Goal: Task Accomplishment & Management: Manage account settings

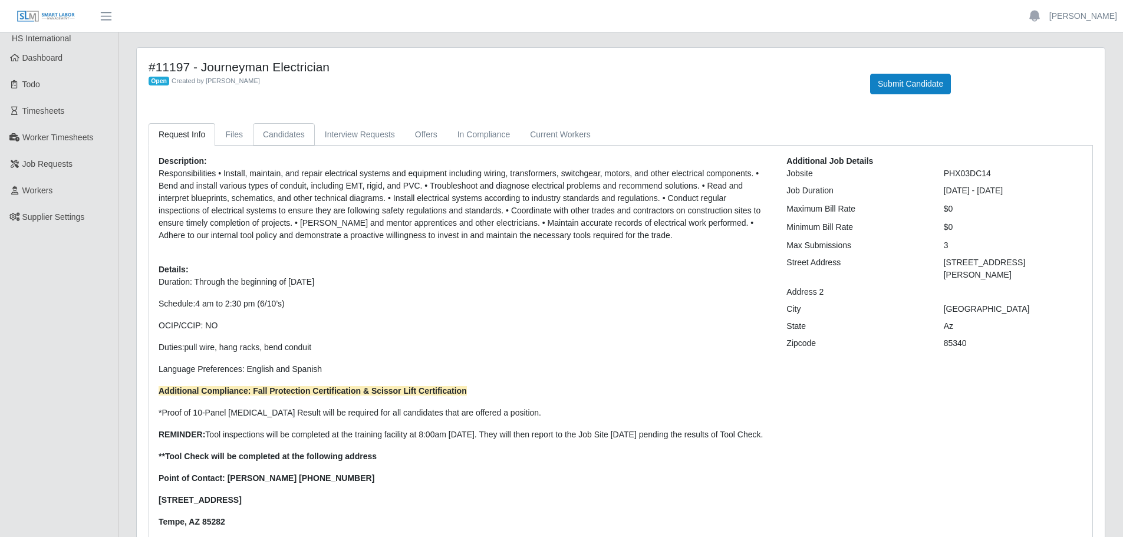
click at [277, 128] on link "Candidates" at bounding box center [284, 134] width 62 height 23
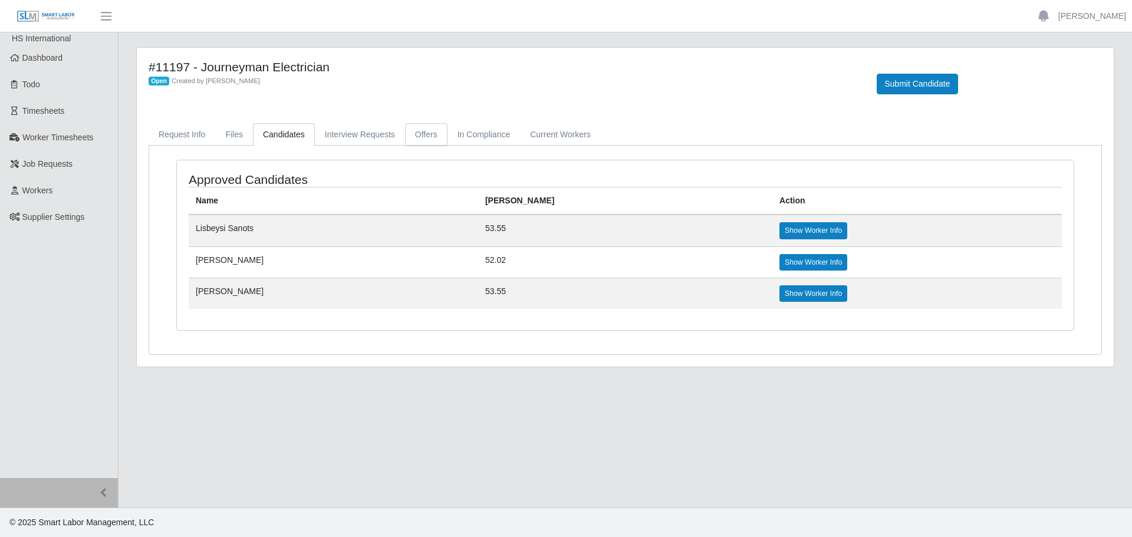
click at [405, 131] on link "Offers" at bounding box center [426, 134] width 42 height 23
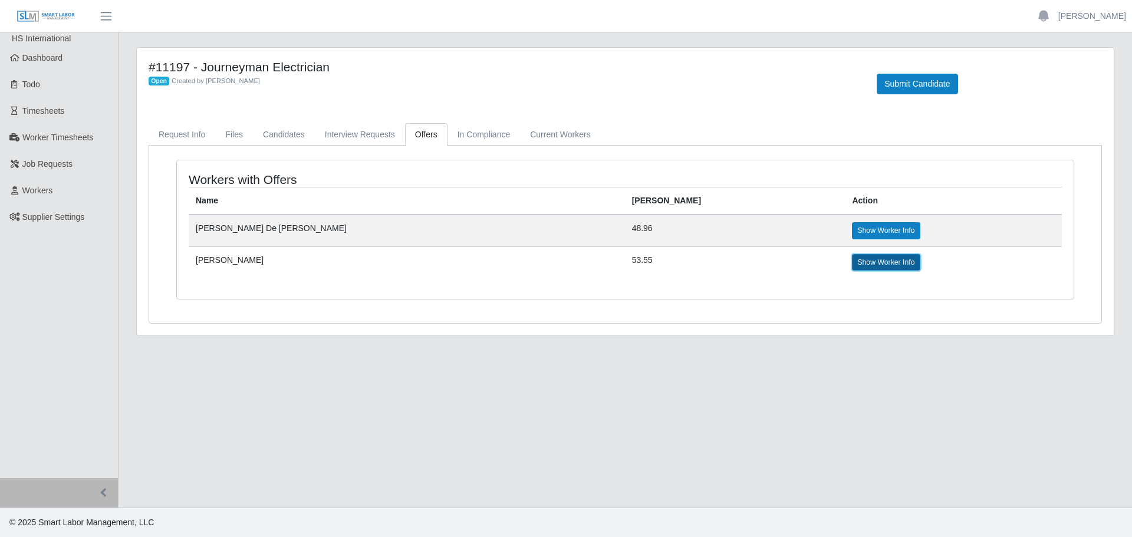
click at [852, 263] on link "Show Worker Info" at bounding box center [886, 262] width 68 height 17
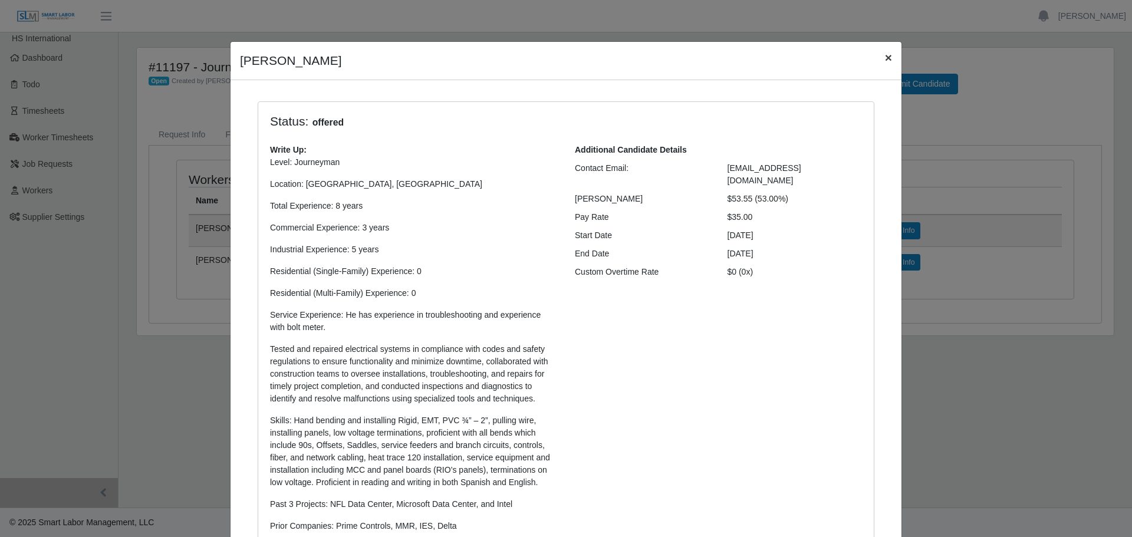
click at [885, 55] on span "×" at bounding box center [888, 58] width 7 height 14
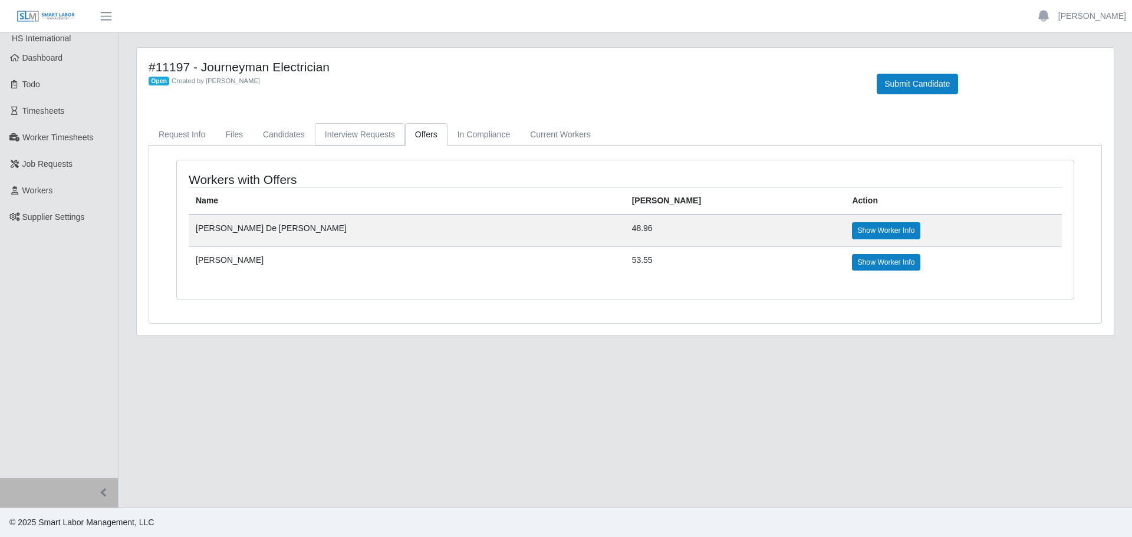
click at [368, 135] on link "Interview Requests" at bounding box center [360, 134] width 90 height 23
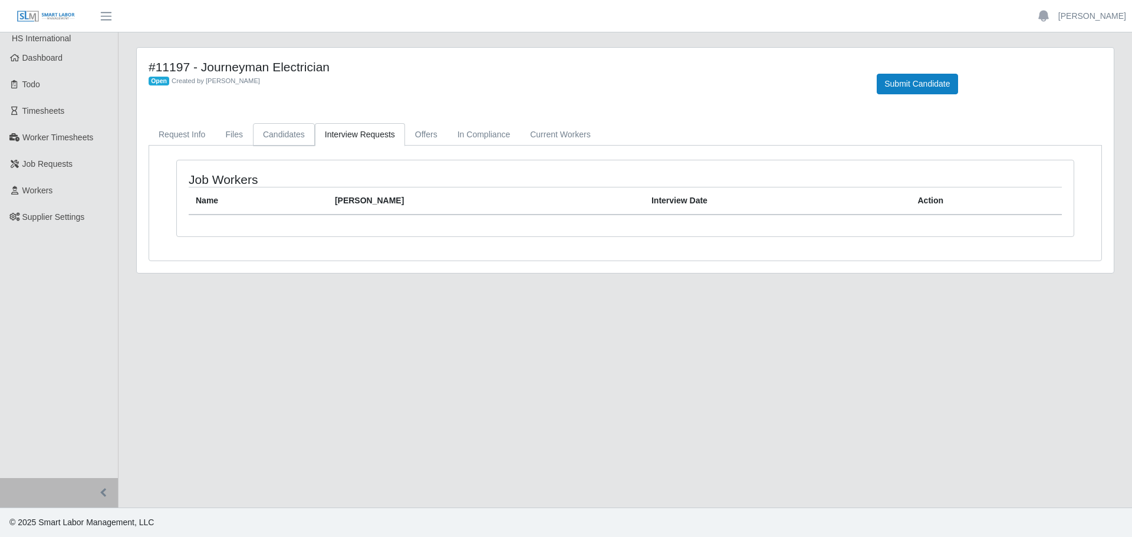
click at [268, 135] on link "Candidates" at bounding box center [284, 134] width 62 height 23
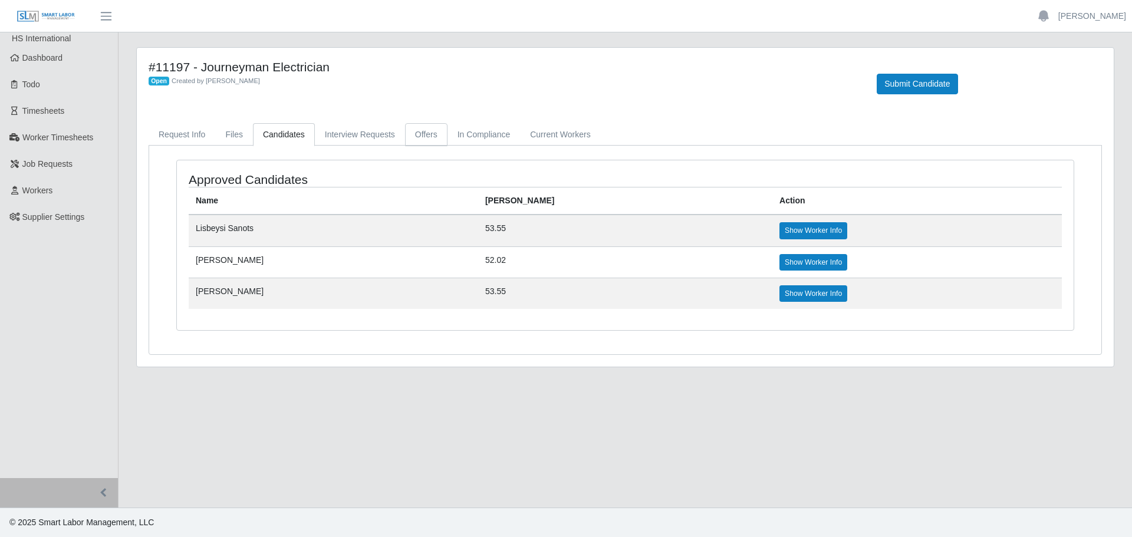
click at [425, 129] on link "Offers" at bounding box center [426, 134] width 42 height 23
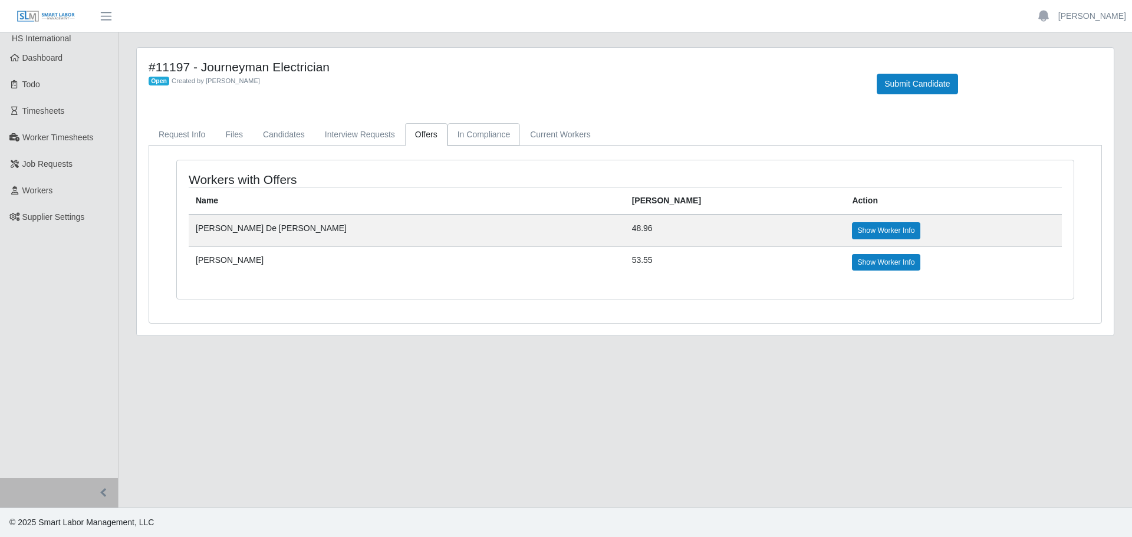
click at [466, 133] on link "In Compliance" at bounding box center [483, 134] width 73 height 23
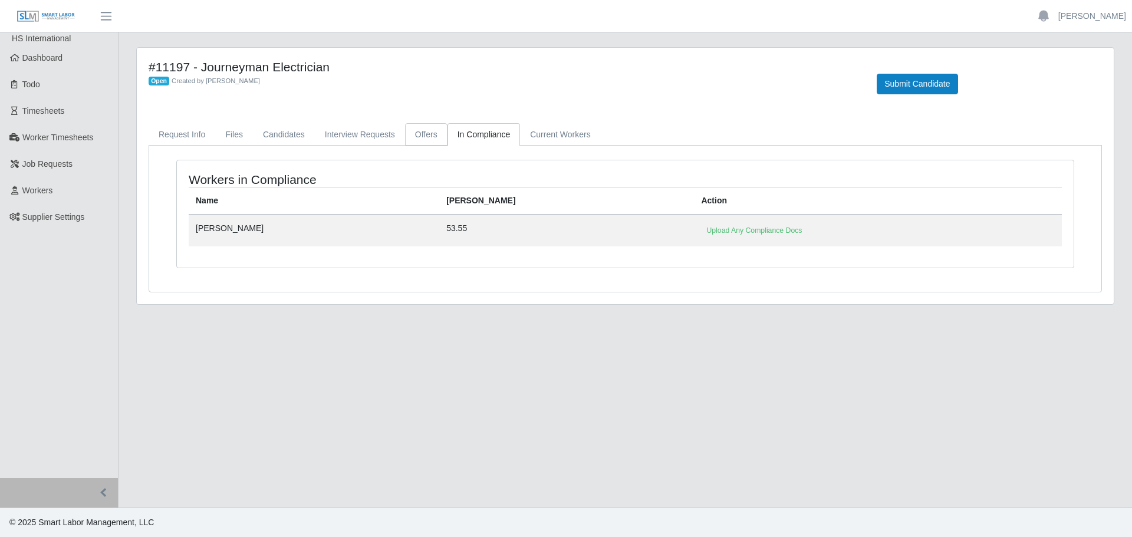
click at [416, 138] on link "Offers" at bounding box center [426, 134] width 42 height 23
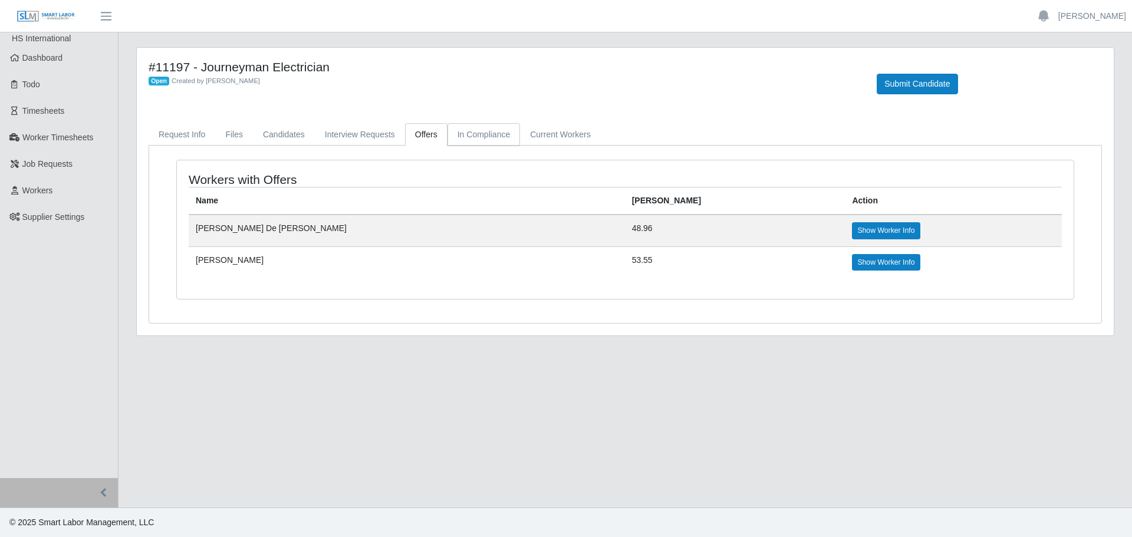
click at [473, 138] on link "In Compliance" at bounding box center [483, 134] width 73 height 23
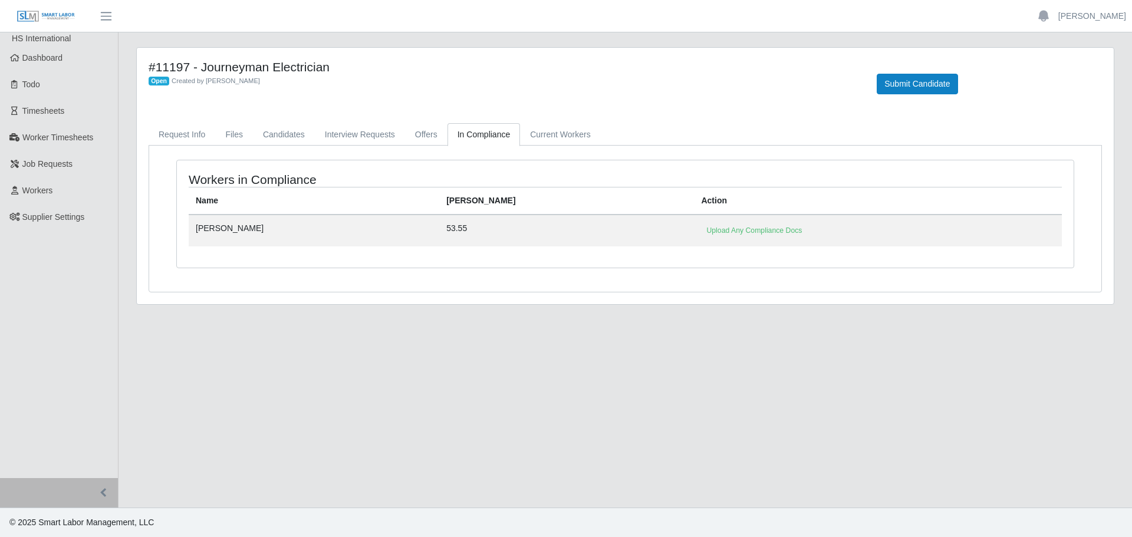
click at [537, 473] on main "#11197 - Journeyman Electrician Open Created by [PERSON_NAME] Submit Candidate …" at bounding box center [624, 269] width 1013 height 475
click at [701, 226] on link "Upload Any Compliance Docs" at bounding box center [754, 230] width 106 height 17
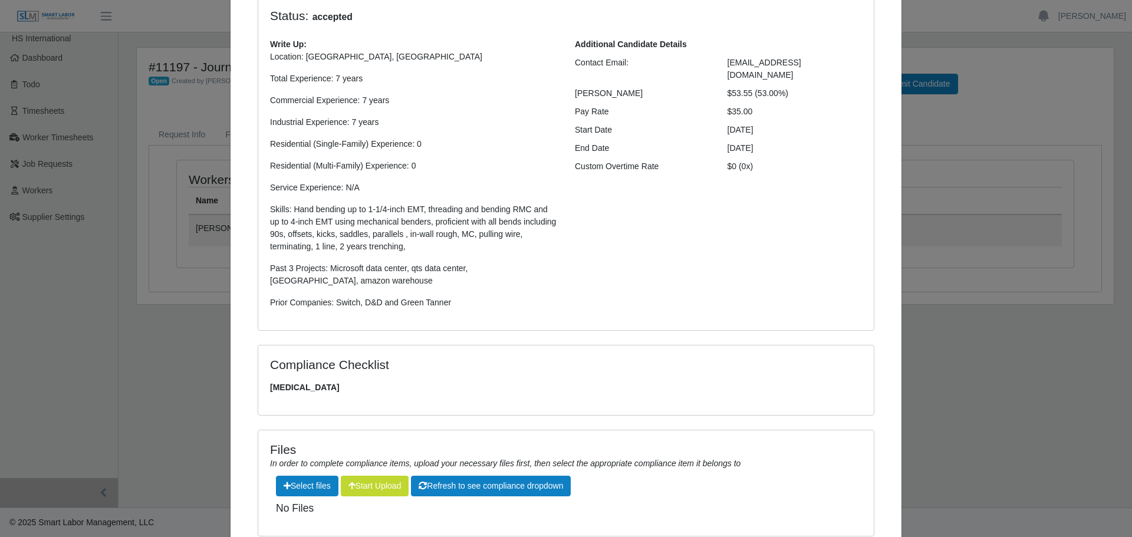
scroll to position [190, 0]
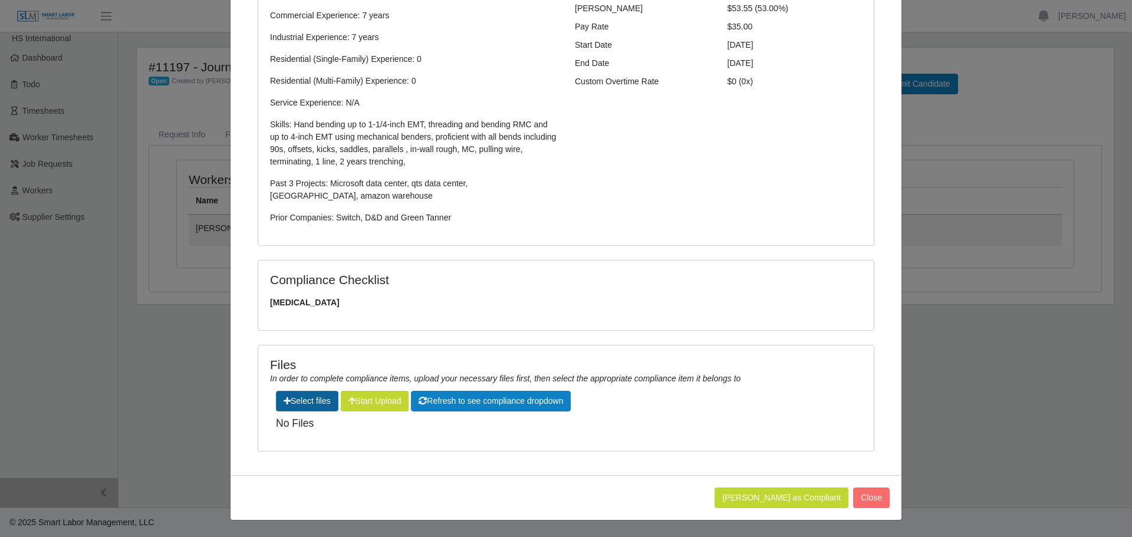
click at [302, 400] on label"] at bounding box center [306, 400] width 61 height 19
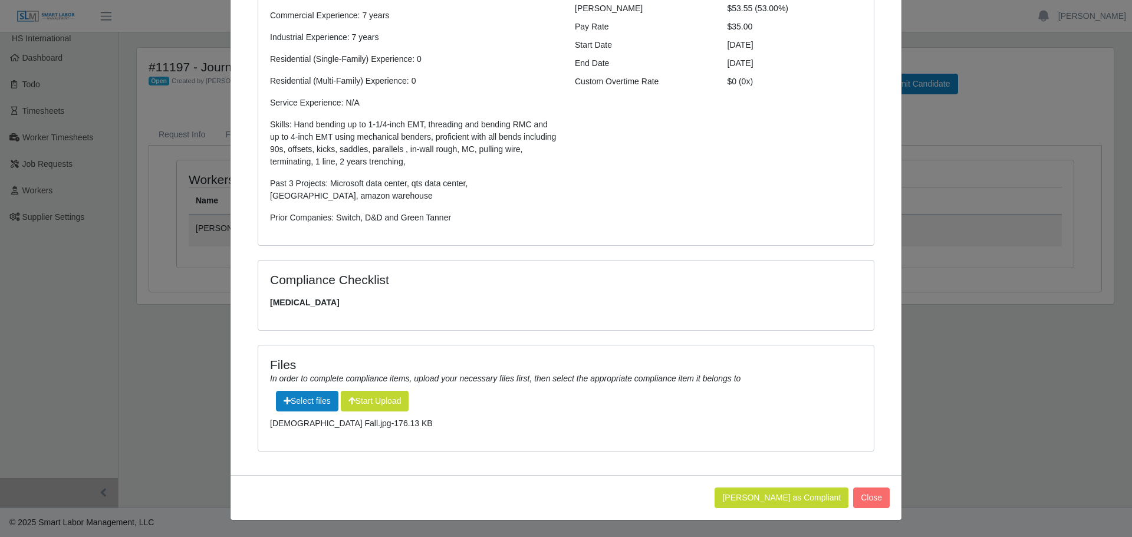
click at [321, 446] on div "Files In order to complete compliance items, upload your necessary files first,…" at bounding box center [565, 397] width 615 height 105
click at [352, 400] on icon "button" at bounding box center [351, 401] width 7 height 8
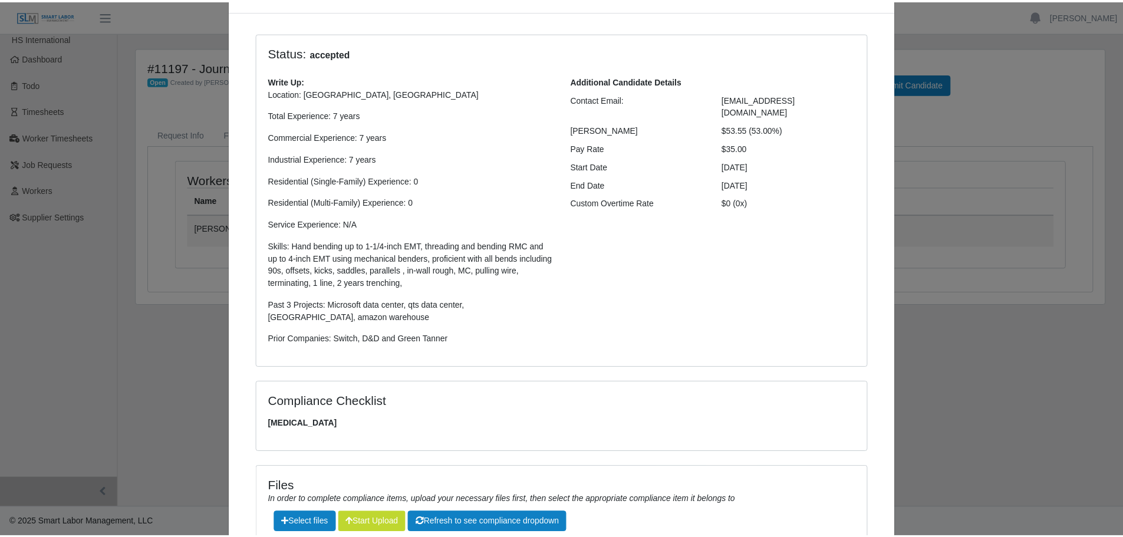
scroll to position [0, 0]
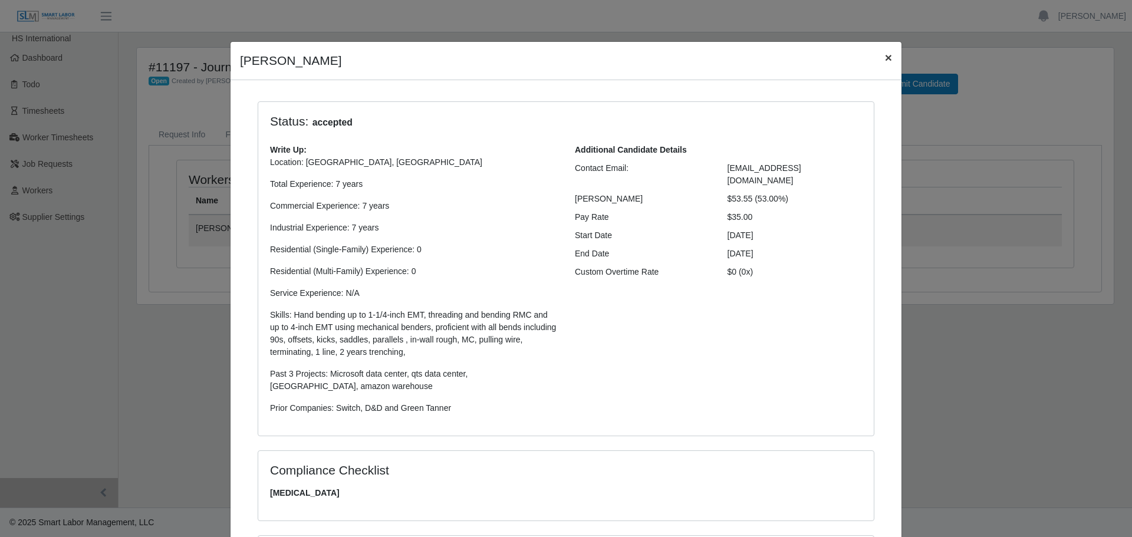
click at [885, 57] on span "×" at bounding box center [888, 58] width 7 height 14
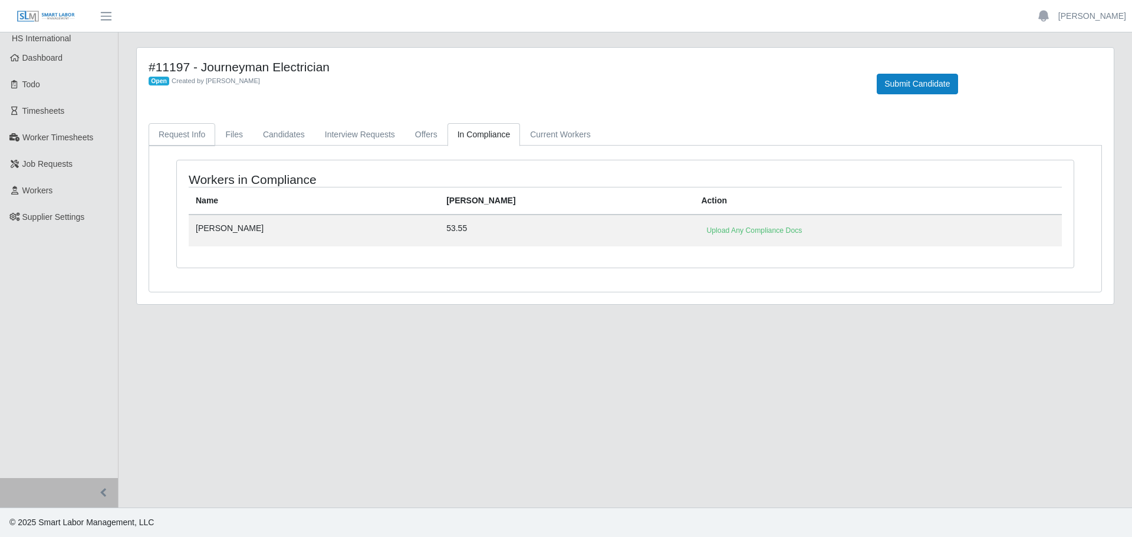
click at [164, 134] on link "Request Info" at bounding box center [182, 134] width 67 height 23
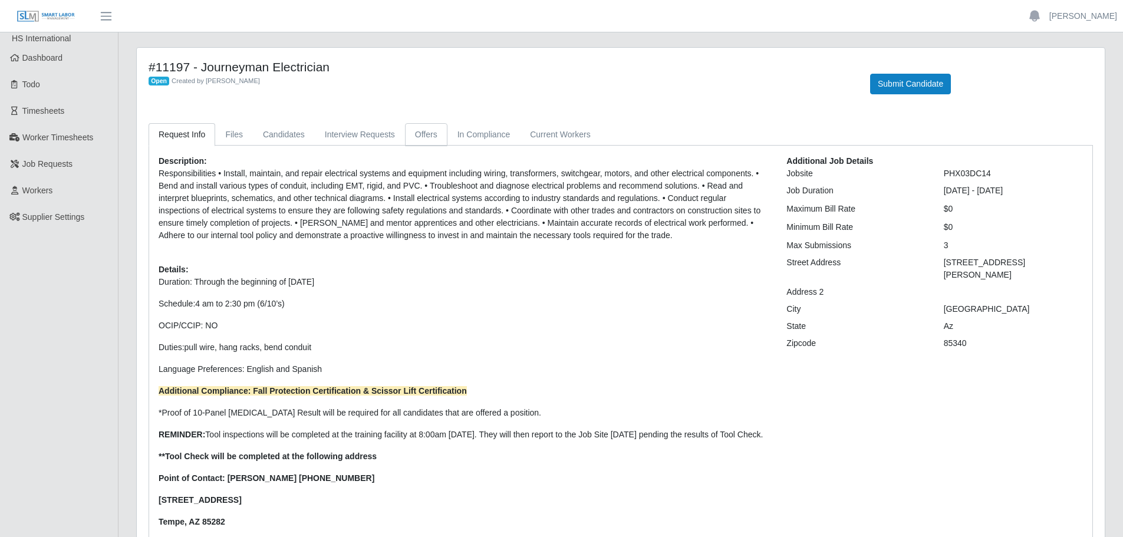
click at [412, 133] on link "Offers" at bounding box center [426, 134] width 42 height 23
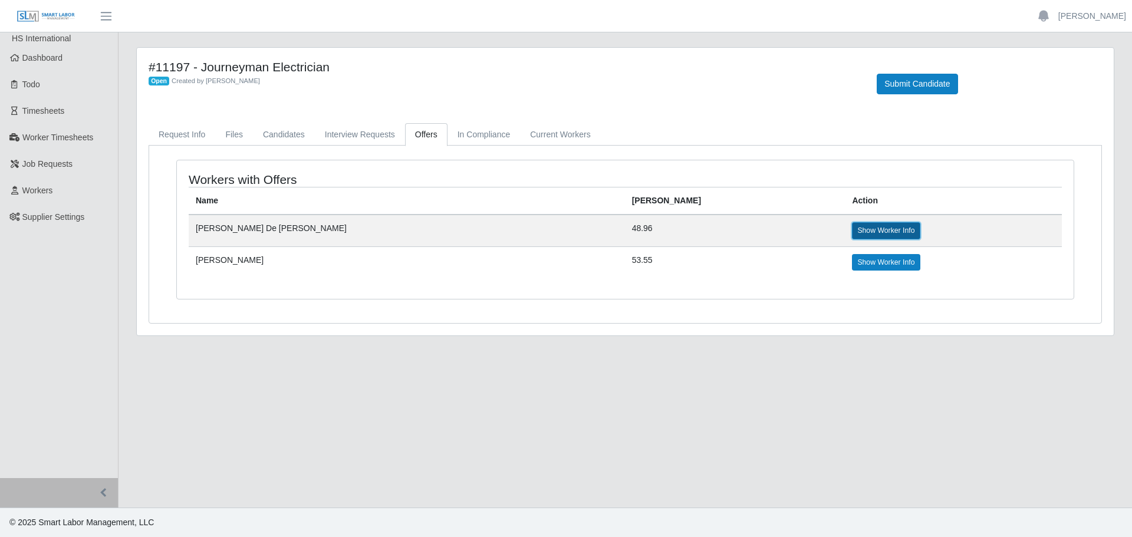
click at [852, 236] on link "Show Worker Info" at bounding box center [886, 230] width 68 height 17
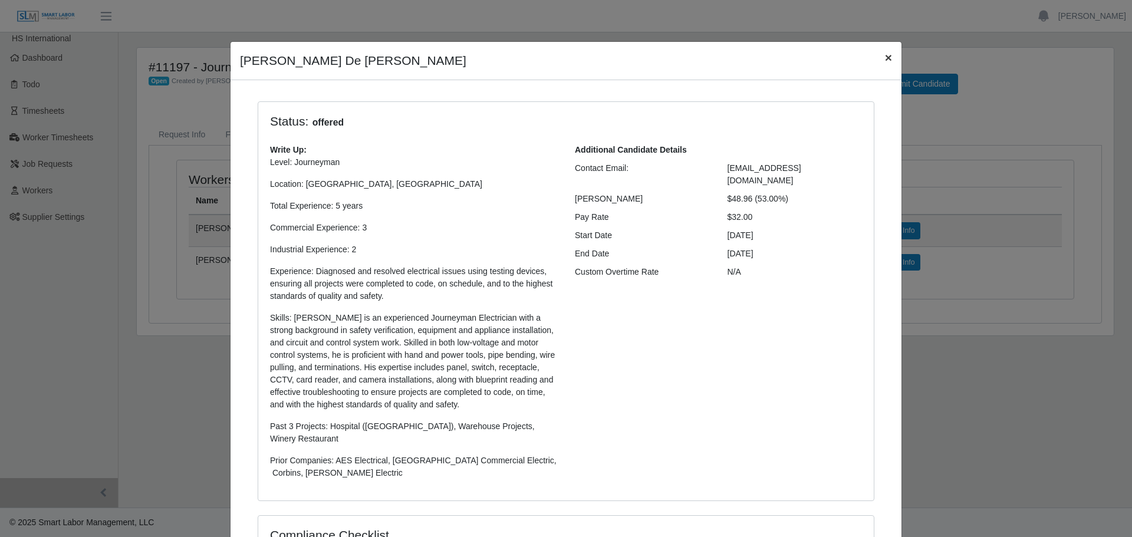
click at [887, 56] on span "×" at bounding box center [888, 58] width 7 height 14
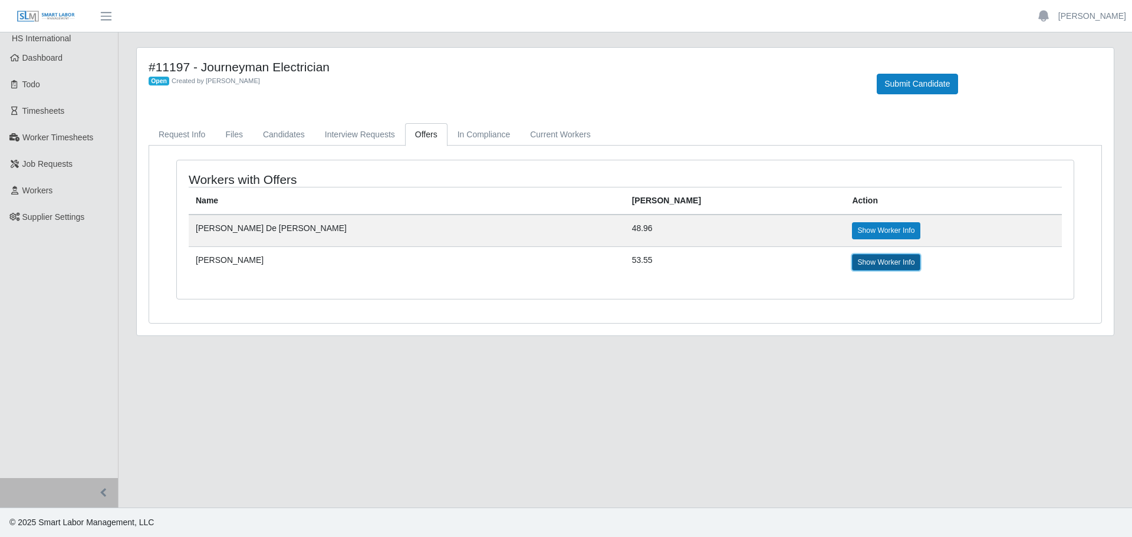
click at [852, 263] on link "Show Worker Info" at bounding box center [886, 262] width 68 height 17
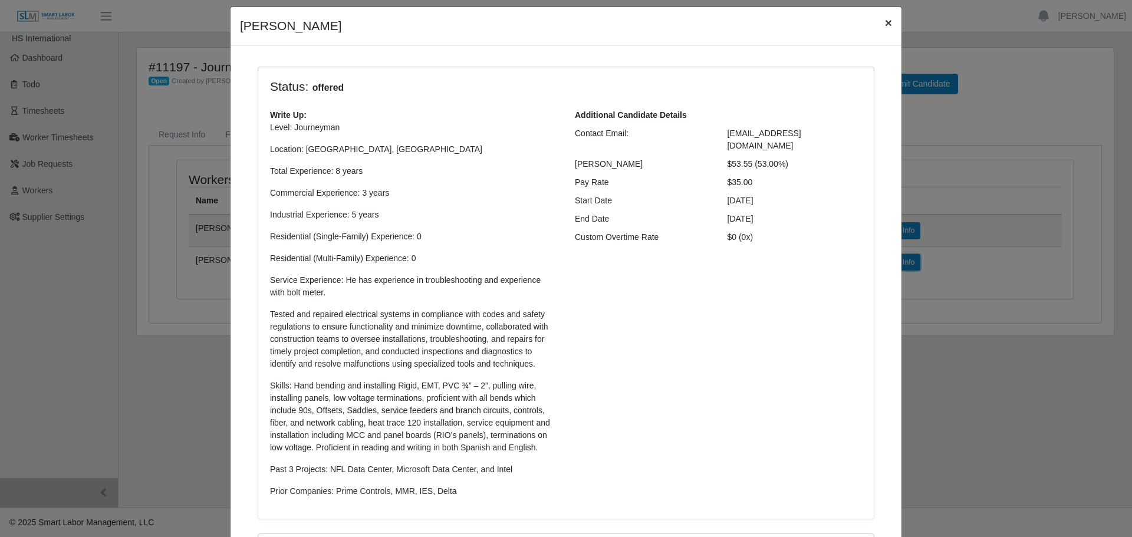
scroll to position [34, 0]
click at [885, 29] on span "×" at bounding box center [888, 24] width 7 height 14
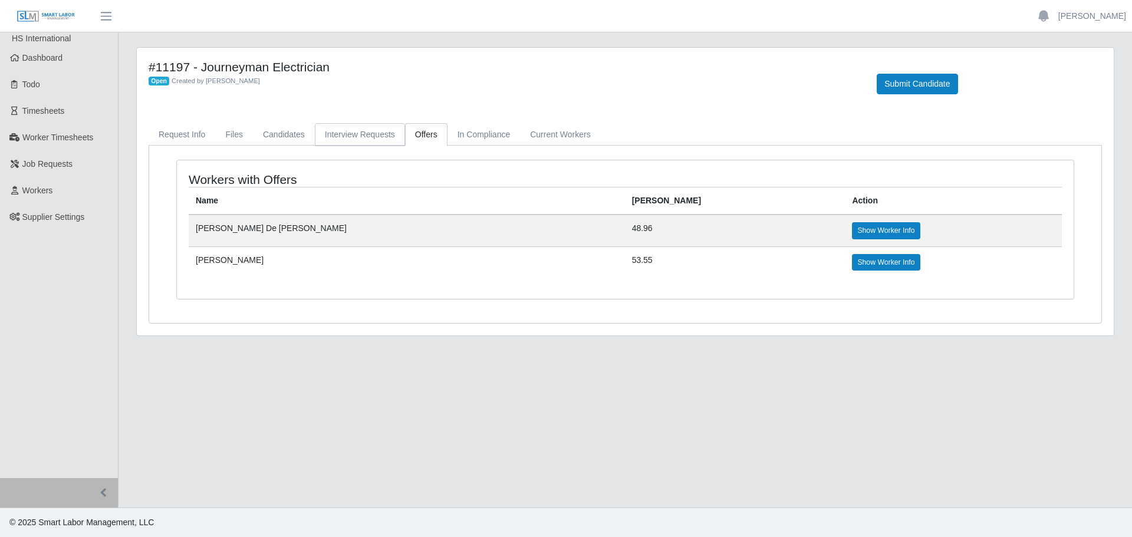
click at [347, 135] on link "Interview Requests" at bounding box center [360, 134] width 90 height 23
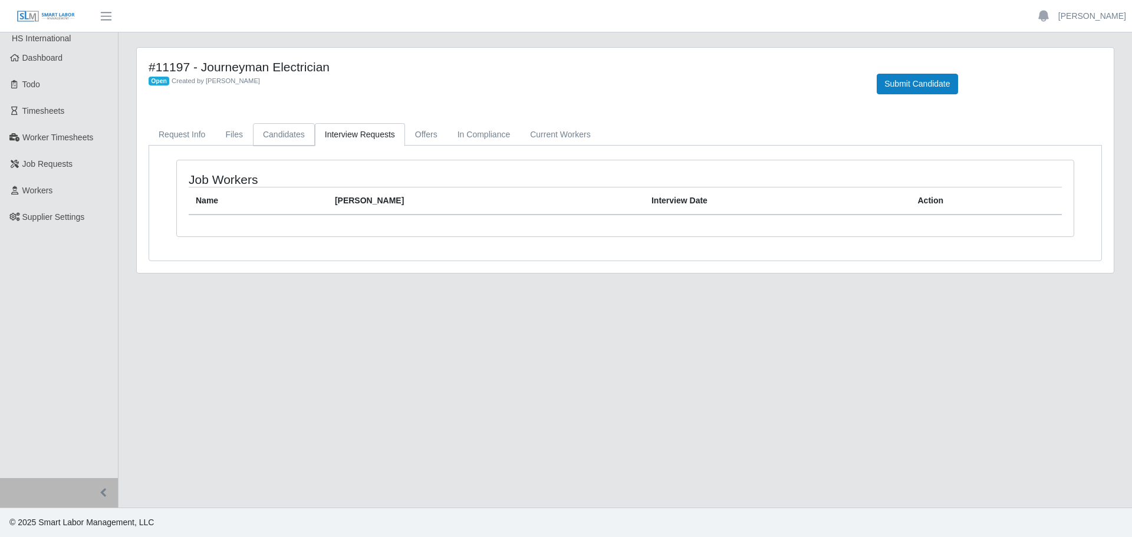
click at [264, 126] on link "Candidates" at bounding box center [284, 134] width 62 height 23
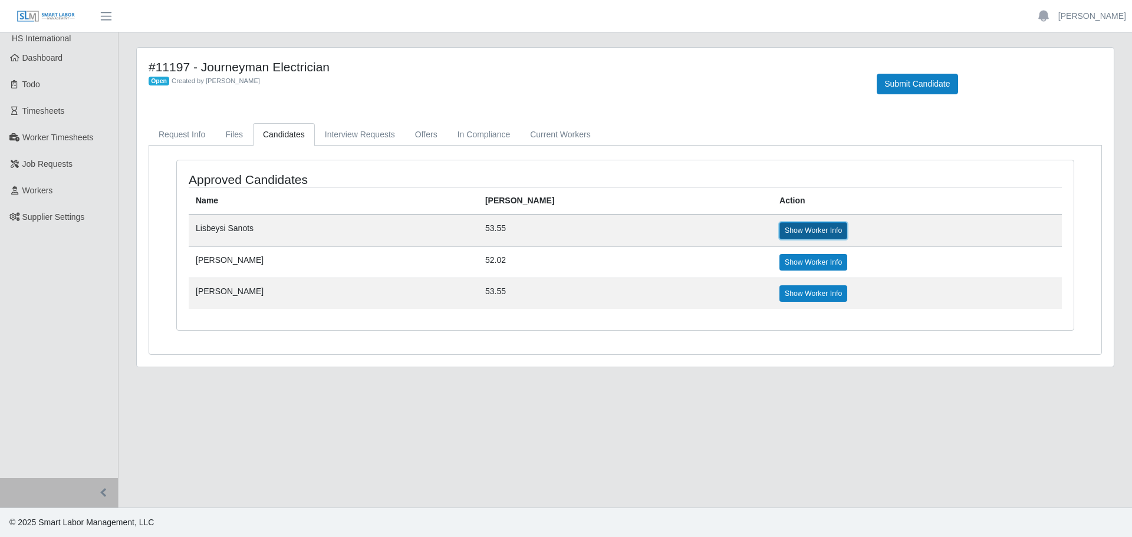
click at [779, 232] on link "Show Worker Info" at bounding box center [813, 230] width 68 height 17
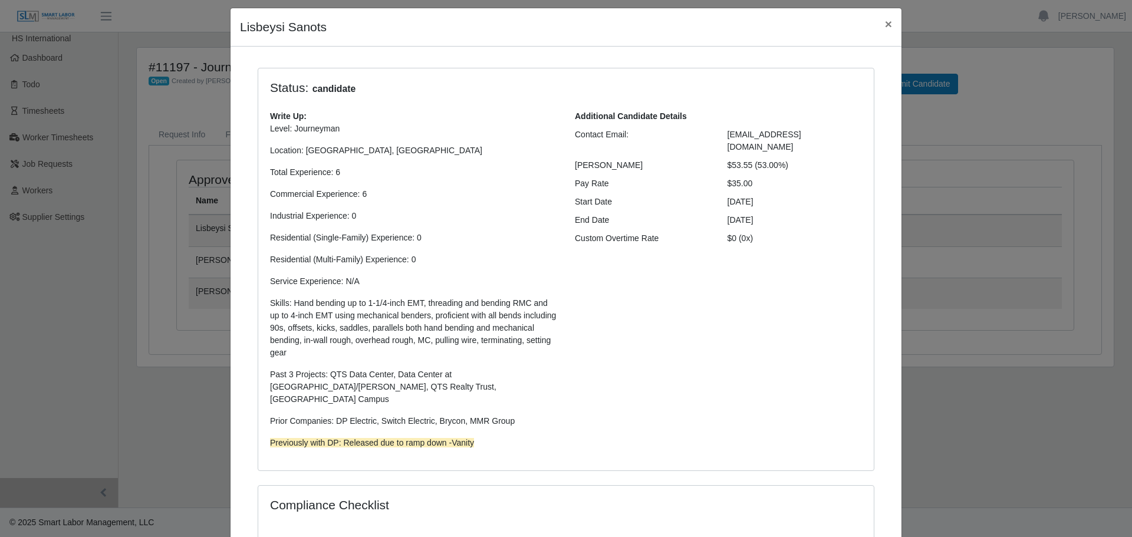
scroll to position [0, 0]
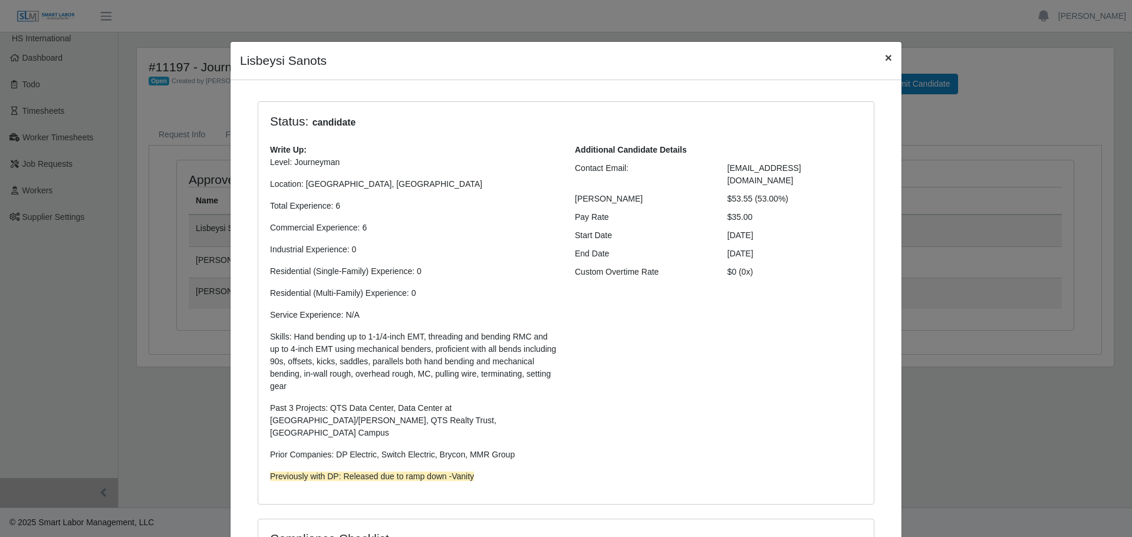
click at [885, 56] on span "×" at bounding box center [888, 58] width 7 height 14
